Goal: Download file/media

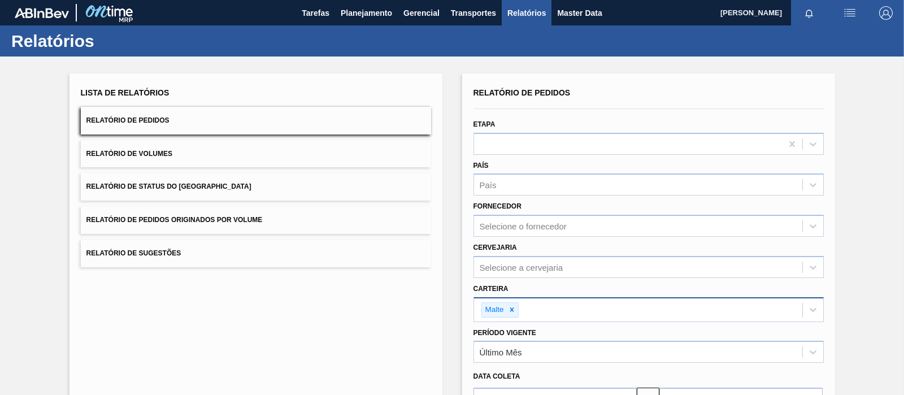
scroll to position [124, 0]
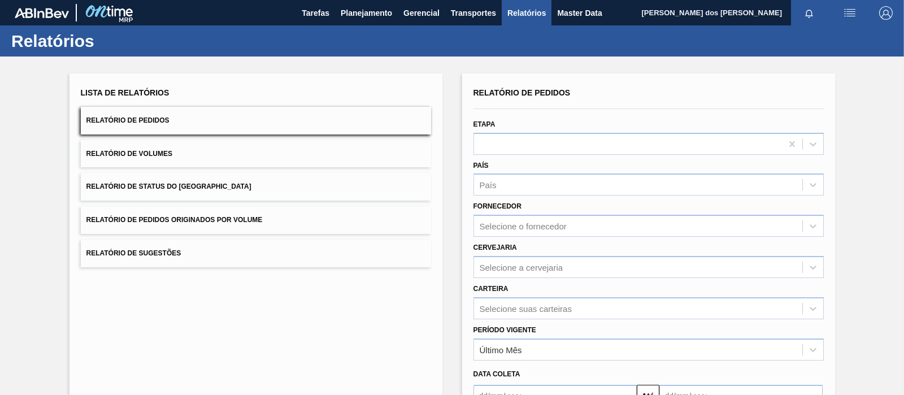
scroll to position [127, 0]
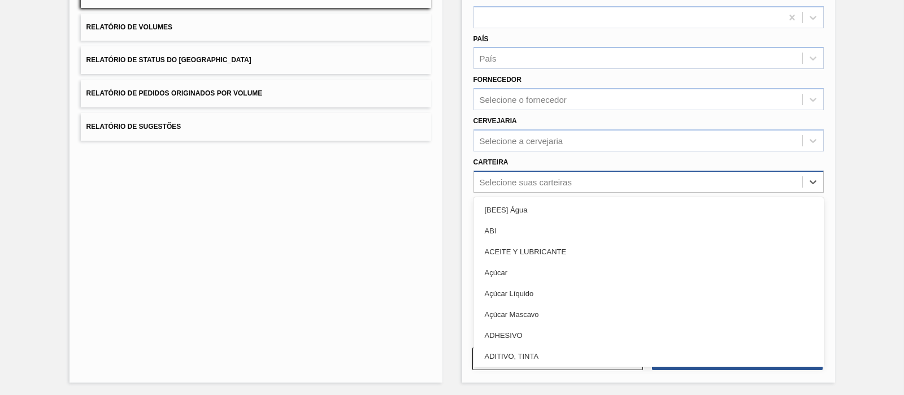
click at [505, 183] on div "Selecione suas carteiras" at bounding box center [526, 182] width 92 height 10
type input "MAL"
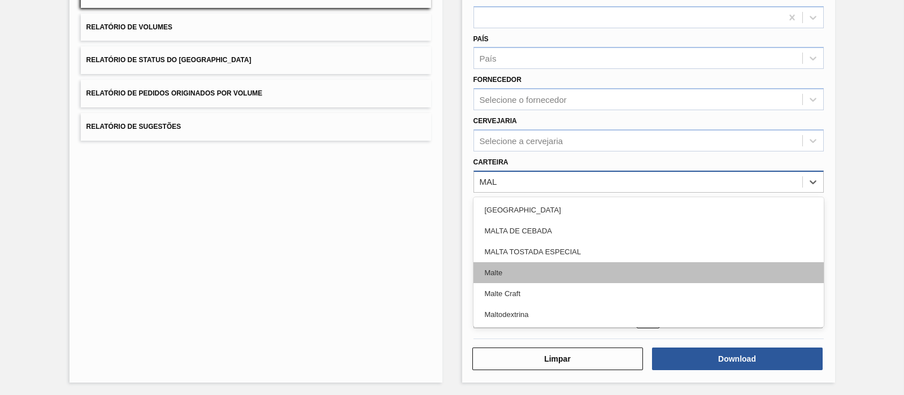
click at [525, 278] on div "Malte" at bounding box center [648, 272] width 350 height 21
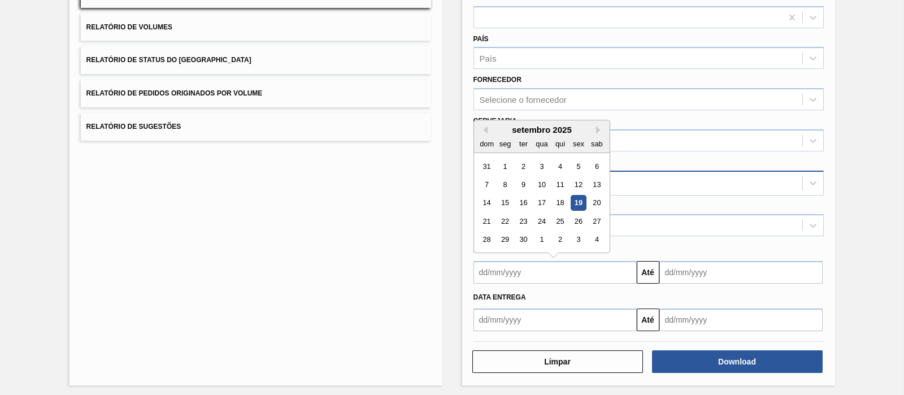
click at [599, 271] on input "text" at bounding box center [554, 272] width 163 height 23
click at [528, 204] on div "16" at bounding box center [522, 202] width 15 height 15
type input "[DATE]"
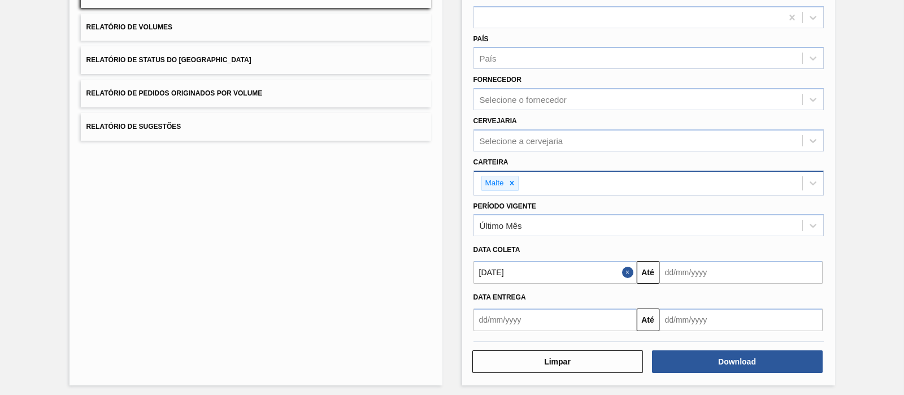
drag, startPoint x: 697, startPoint y: 259, endPoint x: 697, endPoint y: 270, distance: 10.7
click at [697, 261] on input "text" at bounding box center [740, 272] width 163 height 23
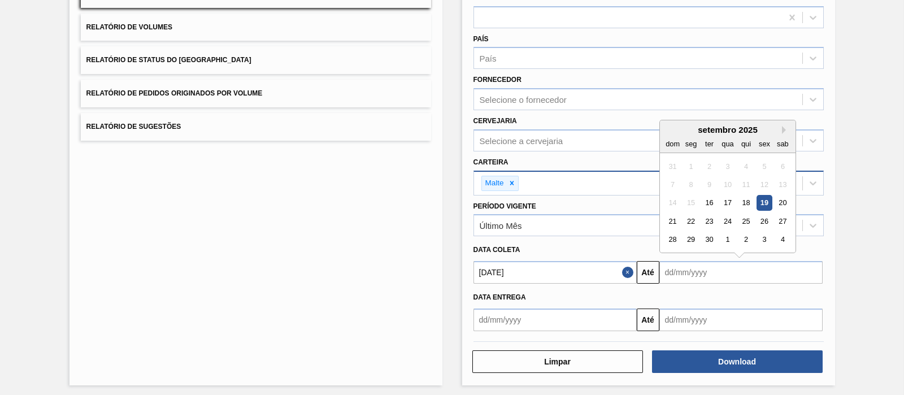
click at [697, 270] on input "text" at bounding box center [740, 272] width 163 height 23
drag, startPoint x: 774, startPoint y: 202, endPoint x: 759, endPoint y: 201, distance: 14.8
click at [759, 201] on div "14 15 16 17 18 19 20" at bounding box center [727, 203] width 128 height 18
click at [759, 201] on div "19" at bounding box center [763, 202] width 15 height 15
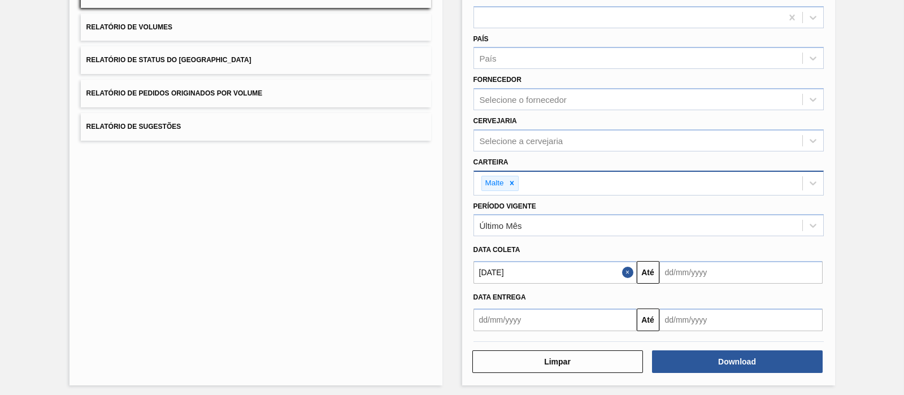
type input "[DATE]"
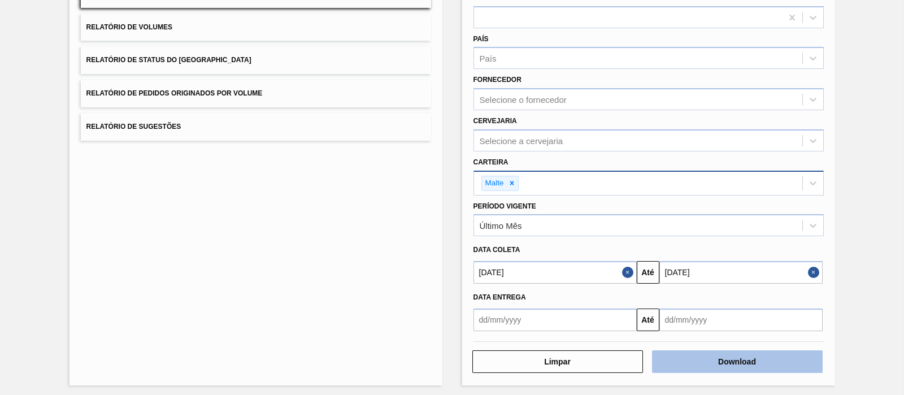
click at [730, 359] on button "Download" at bounding box center [737, 361] width 171 height 23
click at [623, 267] on button "Close" at bounding box center [629, 272] width 15 height 23
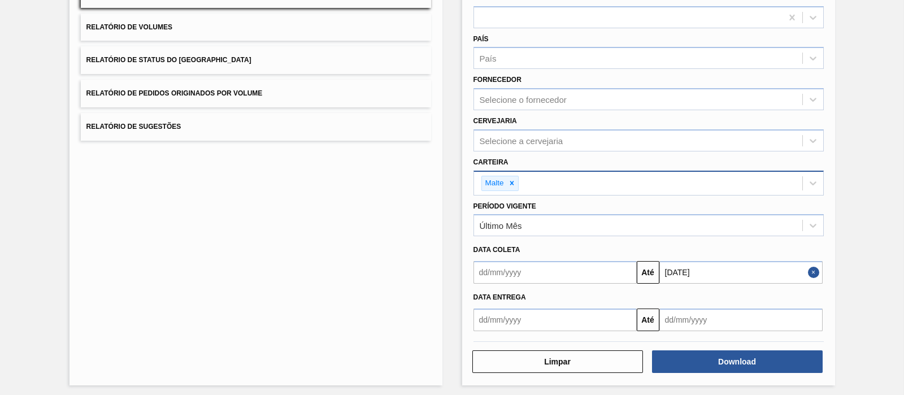
click at [814, 268] on button "Close" at bounding box center [815, 272] width 15 height 23
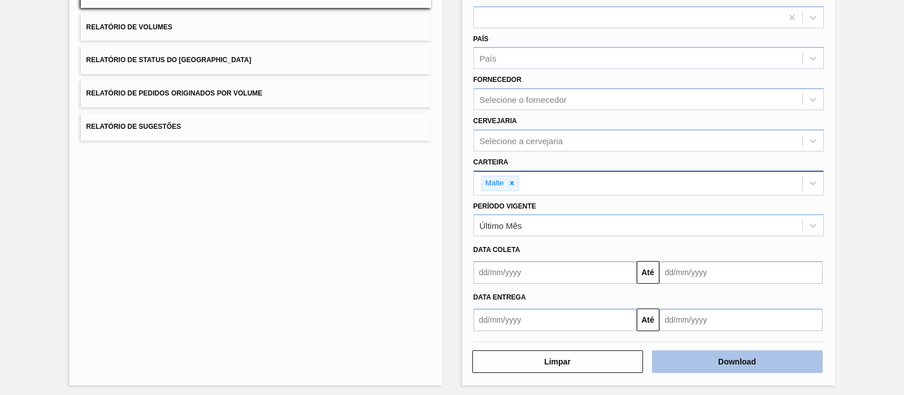
click at [693, 360] on button "Download" at bounding box center [737, 361] width 171 height 23
